Goal: Find specific page/section: Find specific page/section

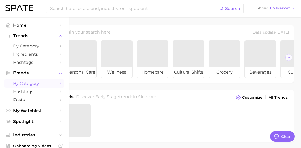
type textarea "x"
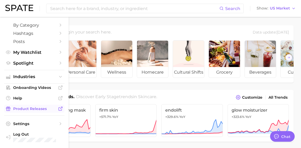
scroll to position [871, 0]
click at [30, 75] on span "Industries" at bounding box center [34, 76] width 42 height 5
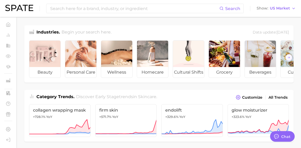
scroll to position [13, 0]
